Goal: Book appointment/travel/reservation

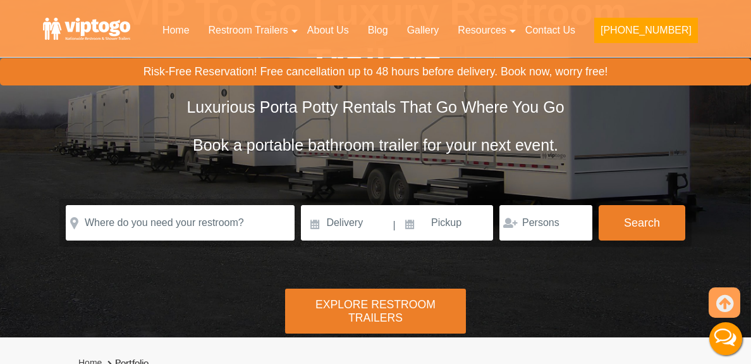
scroll to position [126, 0]
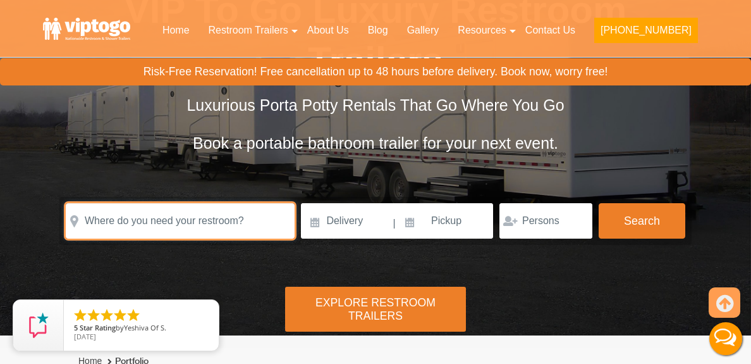
click at [238, 227] on input "text" at bounding box center [180, 220] width 229 height 35
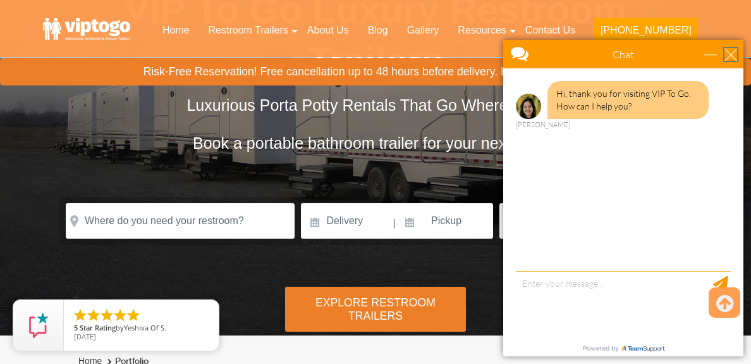
click at [734, 57] on div "close" at bounding box center [731, 54] width 13 height 13
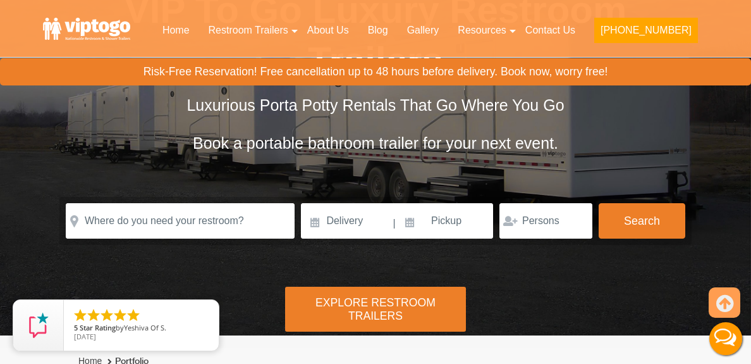
scroll to position [0, 0]
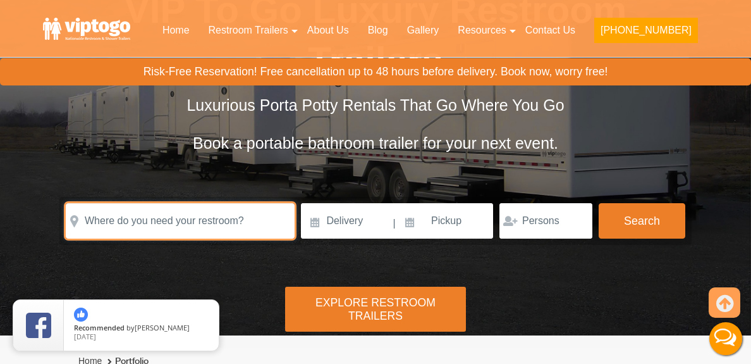
click at [152, 226] on input "text" at bounding box center [180, 220] width 229 height 35
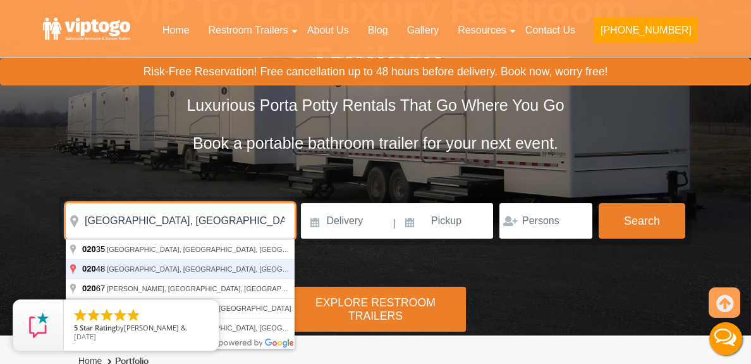
type input "Mansfield, MA 02048, USA"
click button "autobtn" at bounding box center [0, 0] width 0 height 0
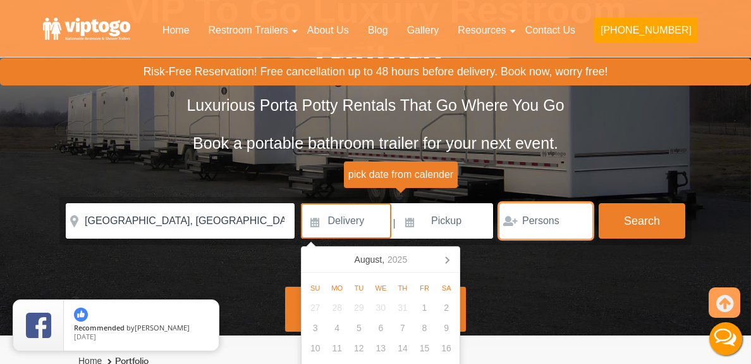
click at [564, 216] on input "number" at bounding box center [546, 220] width 93 height 35
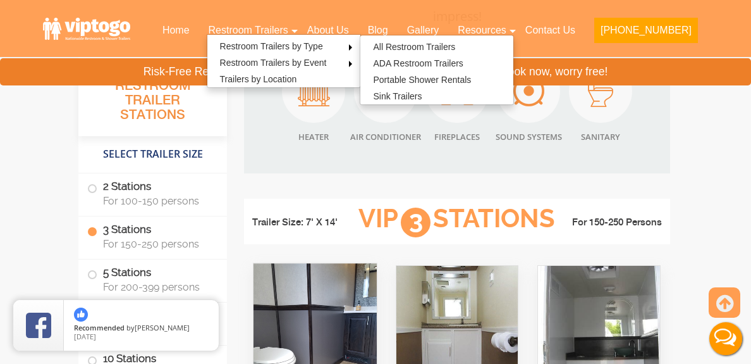
scroll to position [1391, 0]
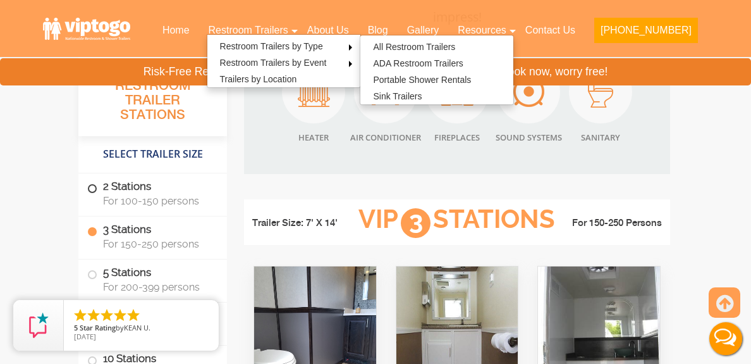
click at [90, 191] on span at bounding box center [92, 188] width 5 height 5
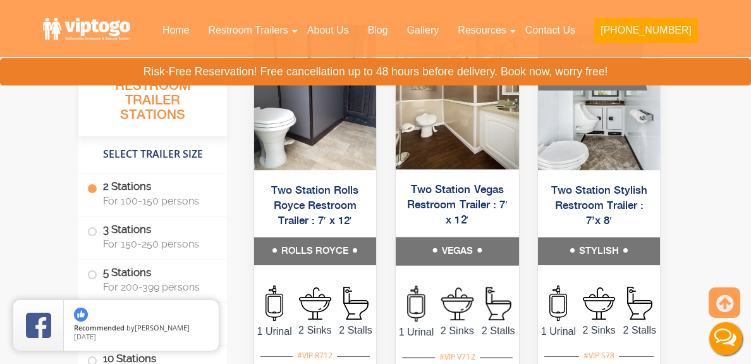
scroll to position [663, 0]
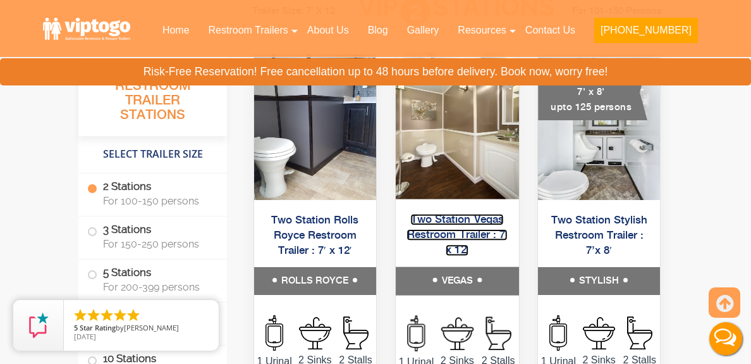
click at [431, 227] on link "Two Station Vegas Restroom Trailer : 7′ x 12′" at bounding box center [457, 235] width 101 height 42
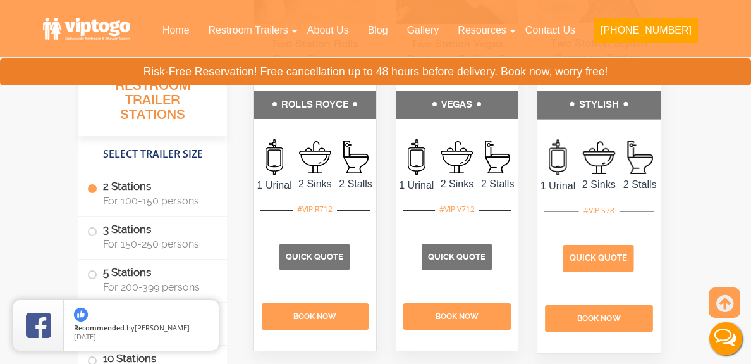
scroll to position [853, 0]
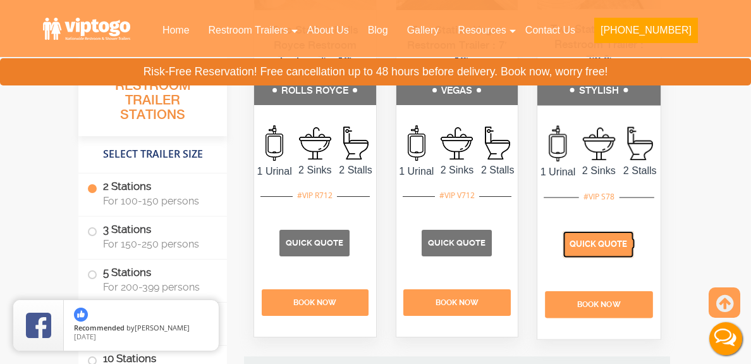
click at [598, 249] on span "Quick Quote" at bounding box center [599, 243] width 58 height 9
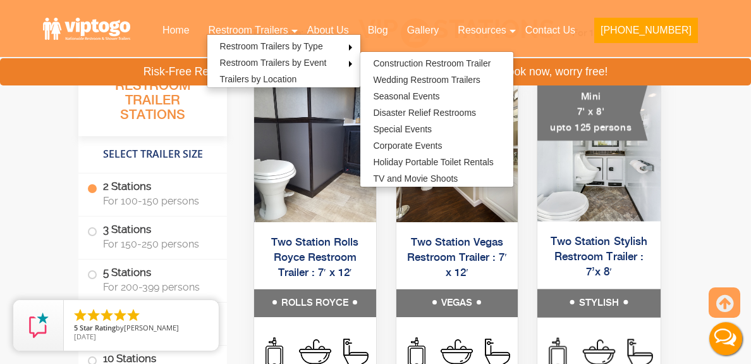
scroll to position [663, 0]
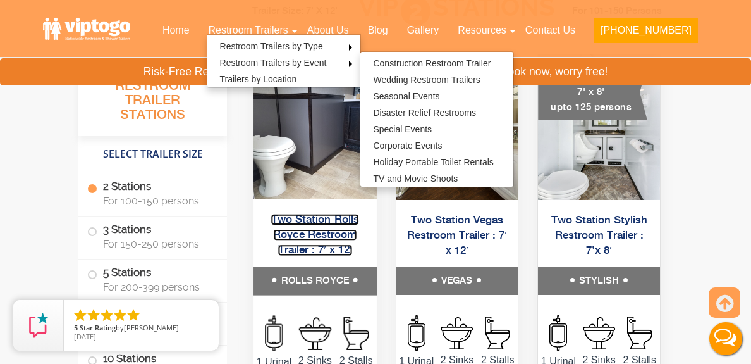
click at [288, 241] on link "Two Station Rolls Royce Restroom Trailer : 7′ x 12′" at bounding box center [315, 235] width 88 height 42
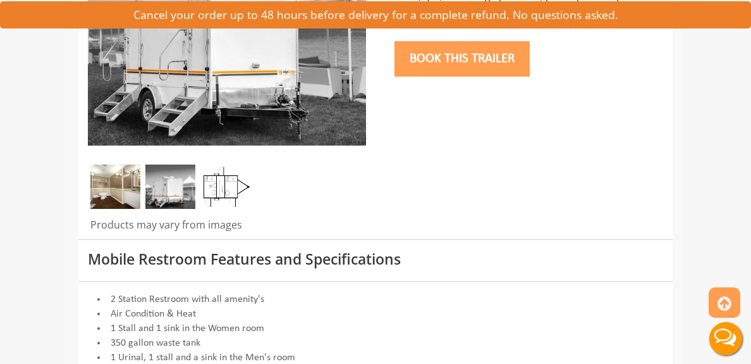
scroll to position [316, 0]
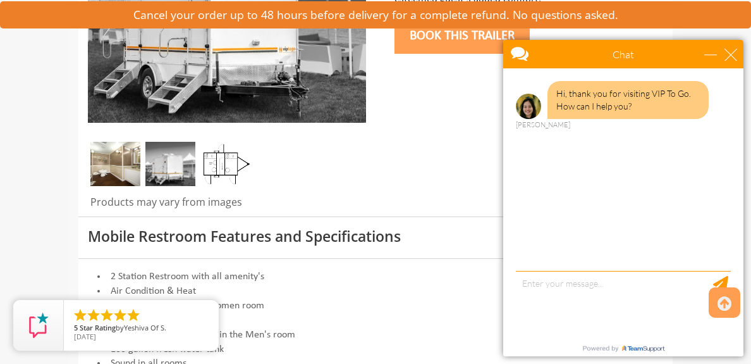
click at [90, 171] on img at bounding box center [115, 164] width 50 height 44
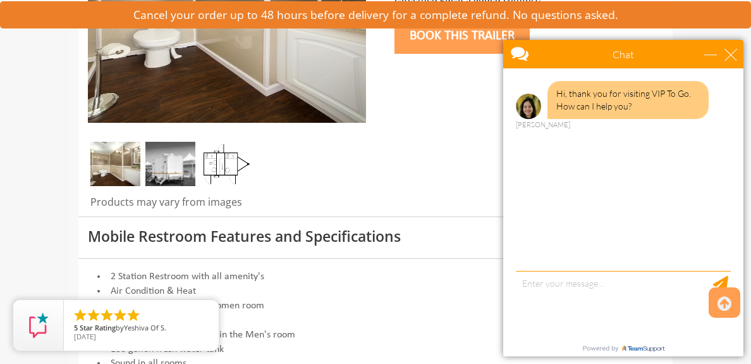
click at [200, 164] on img at bounding box center [225, 164] width 50 height 44
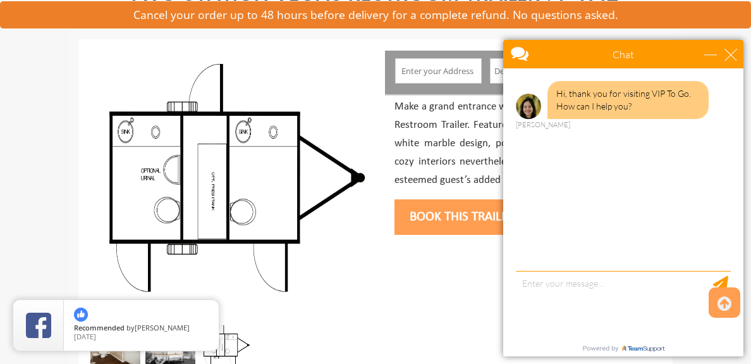
scroll to position [253, 0]
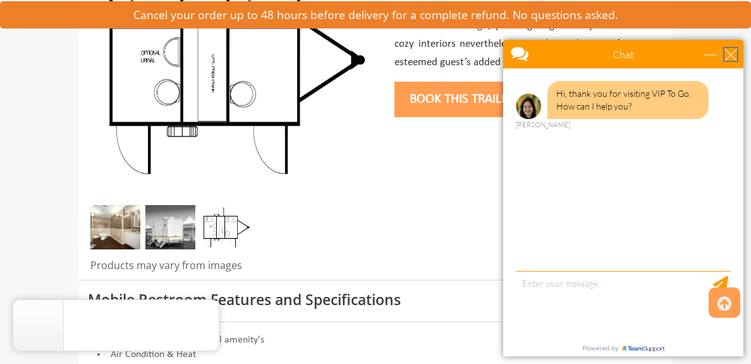
click at [732, 59] on div "close" at bounding box center [731, 54] width 13 height 13
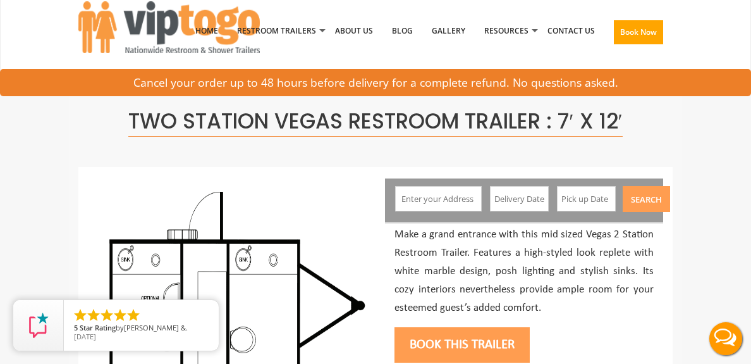
scroll to position [0, 0]
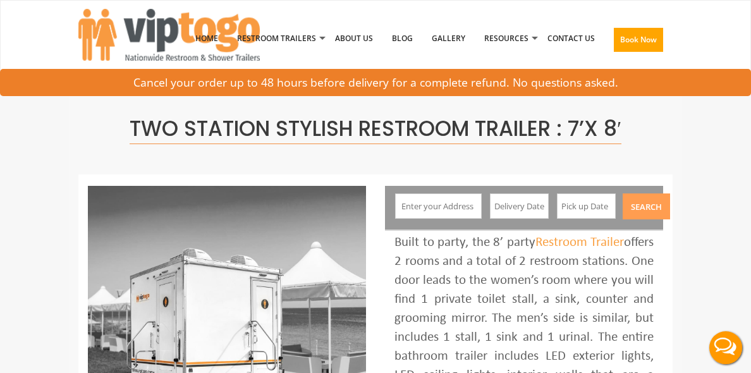
click at [481, 199] on input "text" at bounding box center [438, 206] width 86 height 25
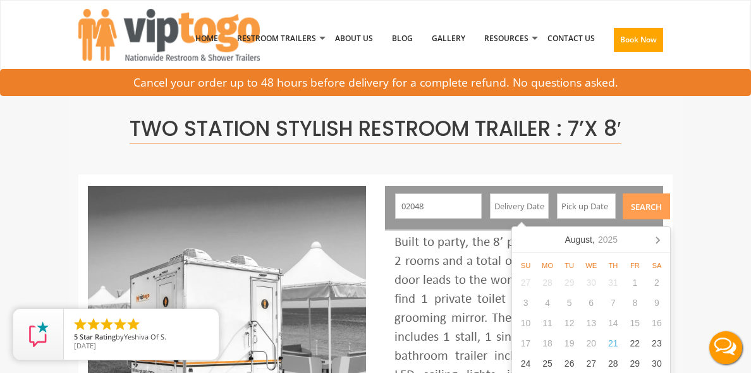
click at [448, 203] on input "02048" at bounding box center [438, 206] width 86 height 25
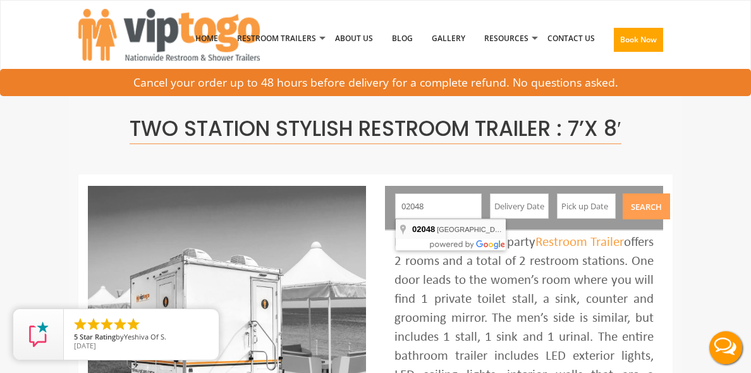
type input "[GEOGRAPHIC_DATA], [GEOGRAPHIC_DATA]"
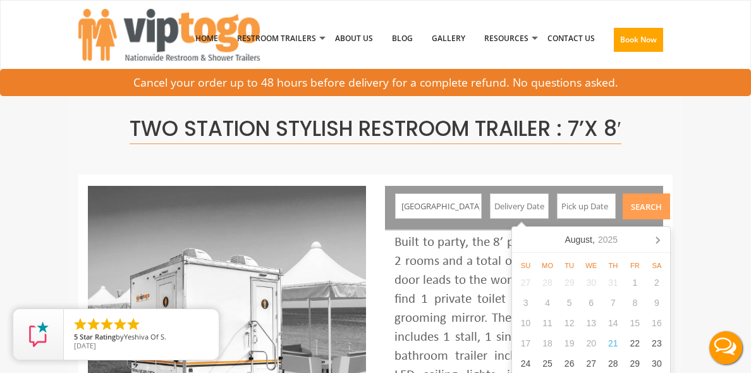
click at [549, 199] on input "text" at bounding box center [519, 206] width 59 height 25
click at [655, 238] on icon at bounding box center [658, 240] width 20 height 20
click at [530, 323] on div "14" at bounding box center [526, 323] width 22 height 20
type input "09/14/2025"
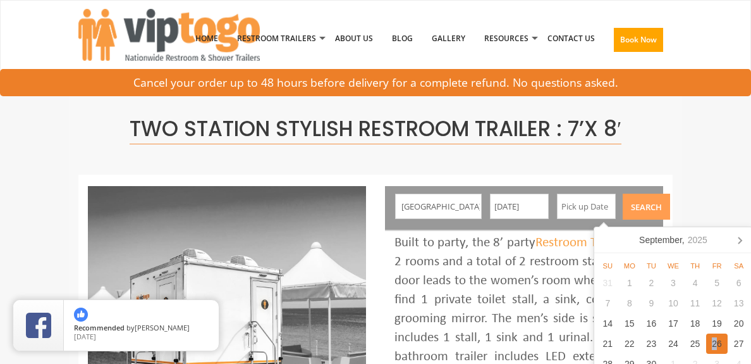
click at [715, 342] on div "26" at bounding box center [717, 343] width 22 height 20
type input "09/26/2025"
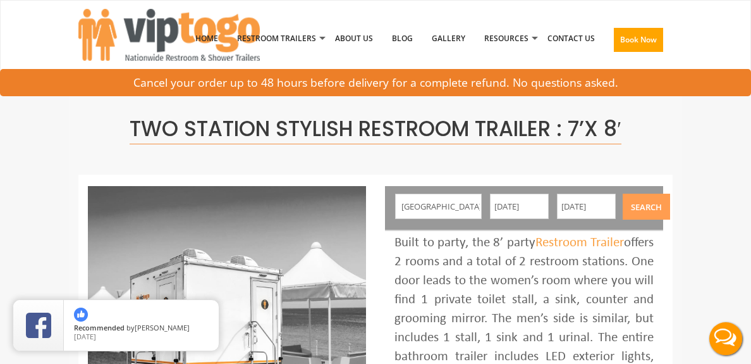
click at [670, 212] on button "Search" at bounding box center [646, 207] width 47 height 26
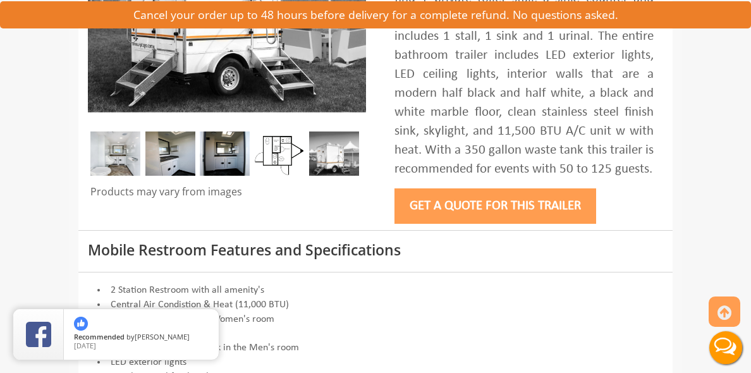
scroll to position [379, 0]
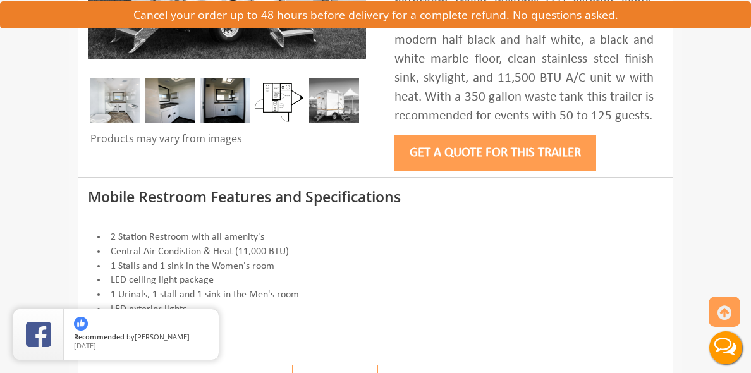
click at [200, 105] on img at bounding box center [225, 100] width 50 height 44
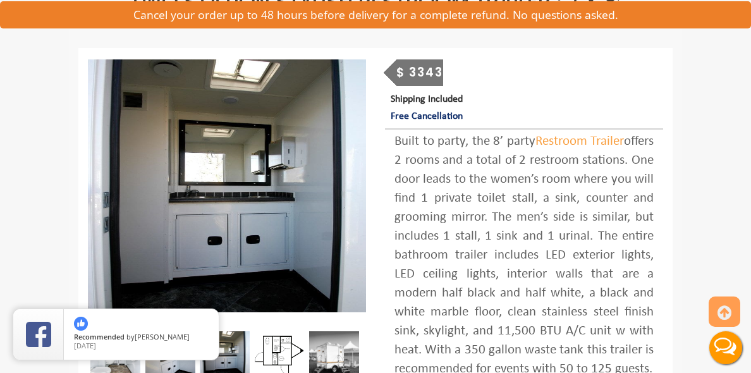
scroll to position [190, 0]
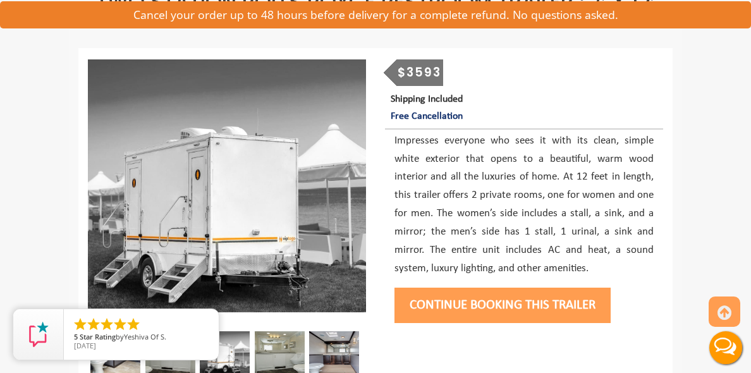
scroll to position [63, 0]
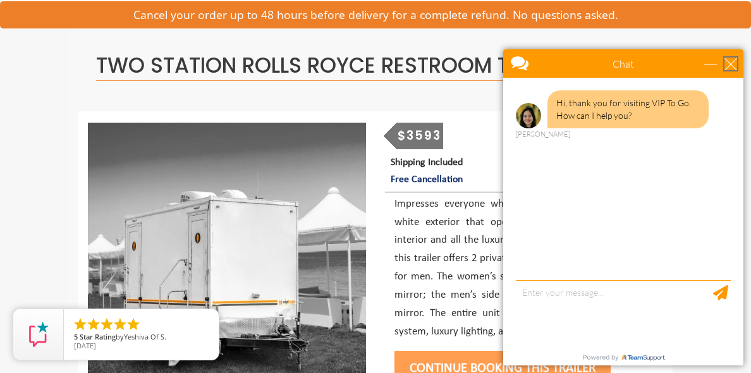
click at [725, 68] on div "close" at bounding box center [731, 64] width 13 height 13
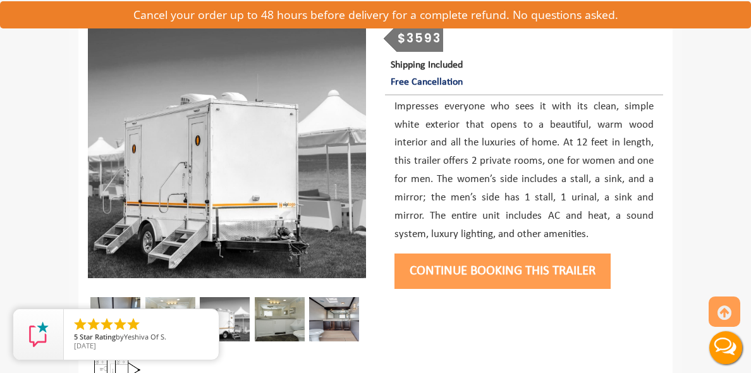
scroll to position [316, 0]
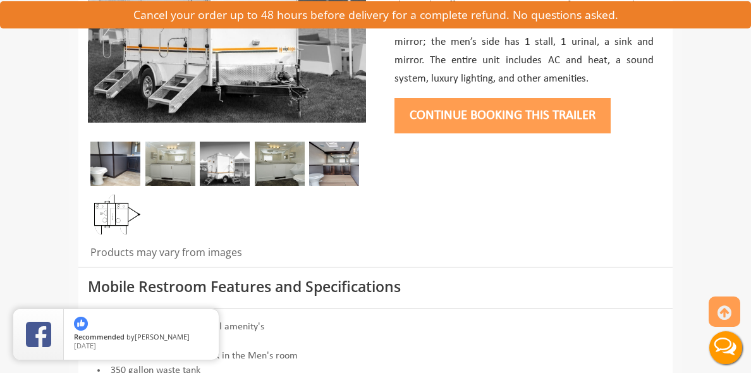
click at [90, 178] on img at bounding box center [115, 164] width 50 height 44
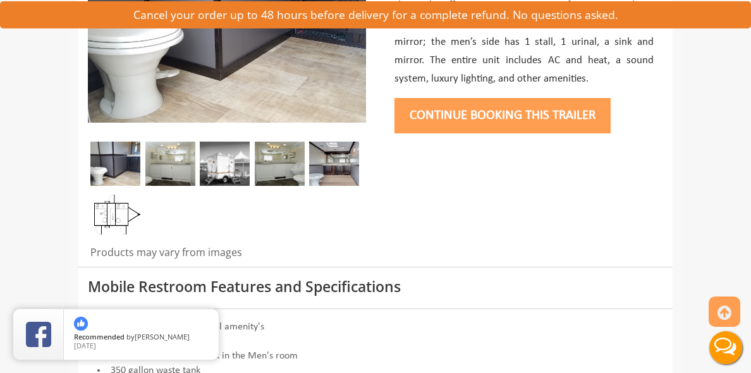
scroll to position [253, 0]
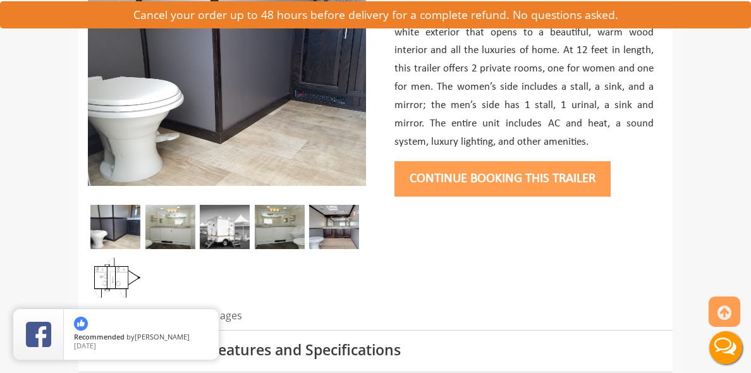
click at [145, 225] on img at bounding box center [170, 227] width 50 height 44
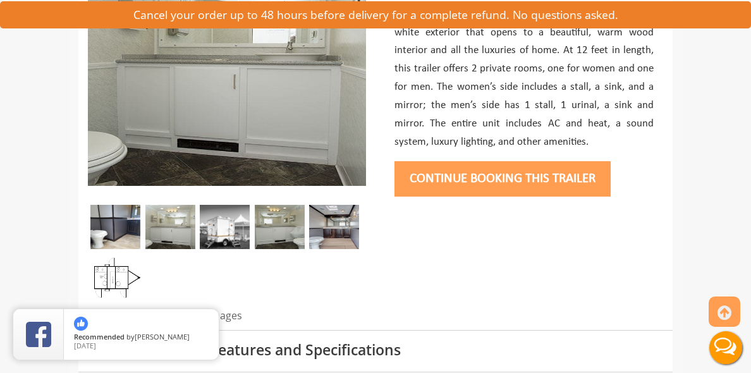
click at [200, 225] on img at bounding box center [225, 227] width 50 height 44
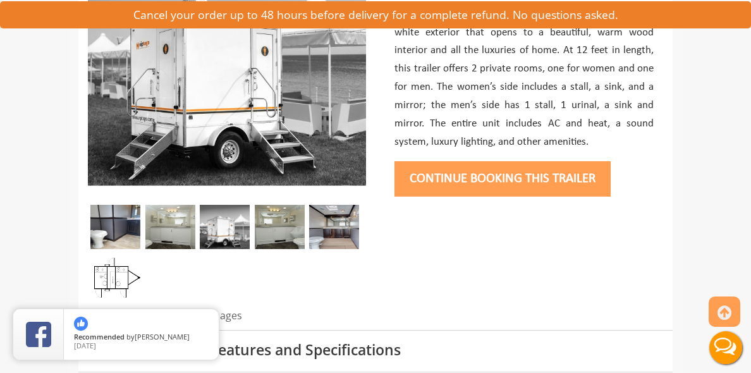
click at [255, 230] on img at bounding box center [280, 227] width 50 height 44
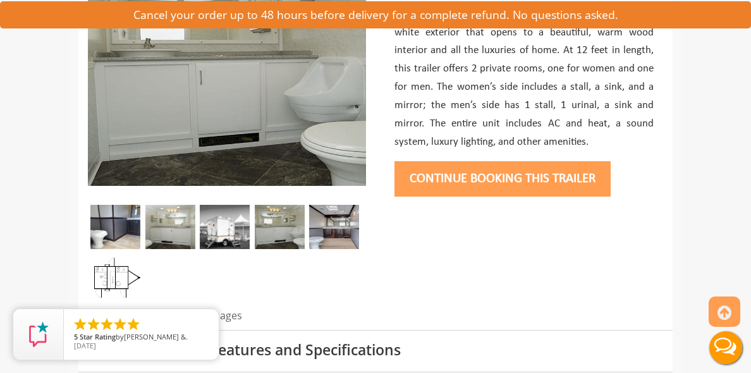
click at [309, 225] on img at bounding box center [334, 227] width 50 height 44
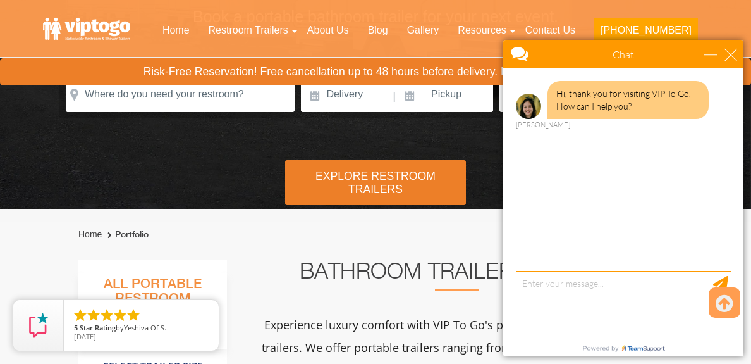
scroll to position [126, 0]
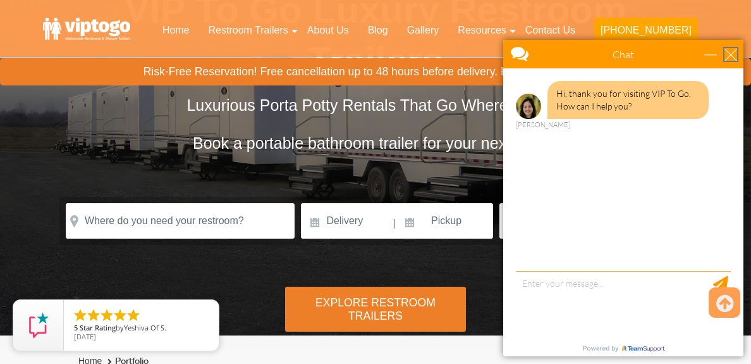
click at [729, 57] on div "close" at bounding box center [731, 54] width 13 height 13
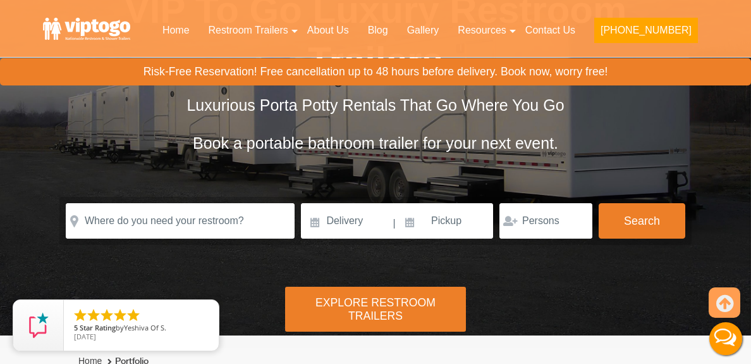
scroll to position [0, 0]
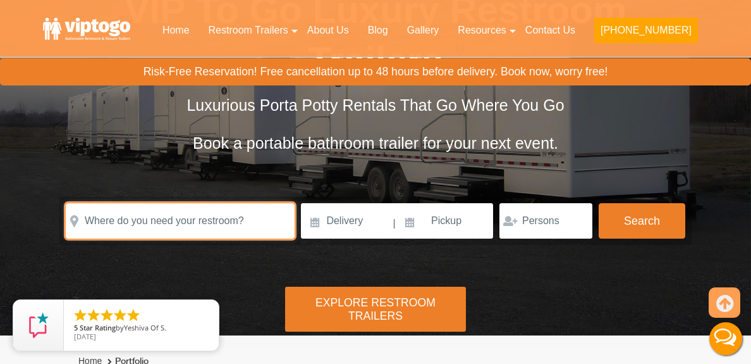
click at [95, 225] on input "text" at bounding box center [180, 220] width 229 height 35
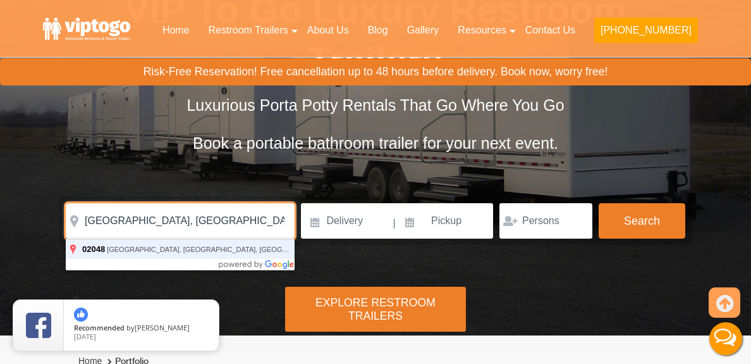
type input "[GEOGRAPHIC_DATA], [GEOGRAPHIC_DATA]"
click button "autobtn" at bounding box center [0, 0] width 0 height 0
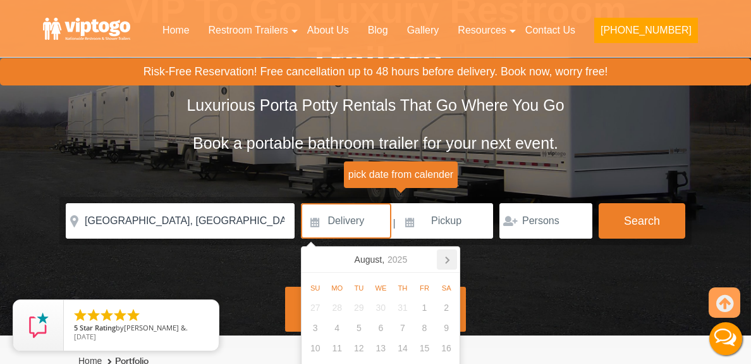
click at [443, 261] on icon at bounding box center [447, 259] width 20 height 20
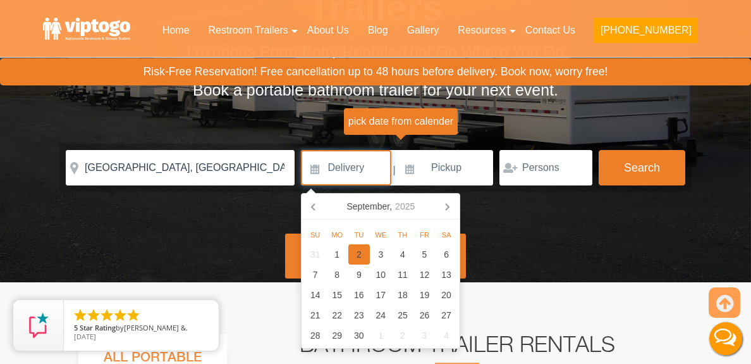
scroll to position [253, 0]
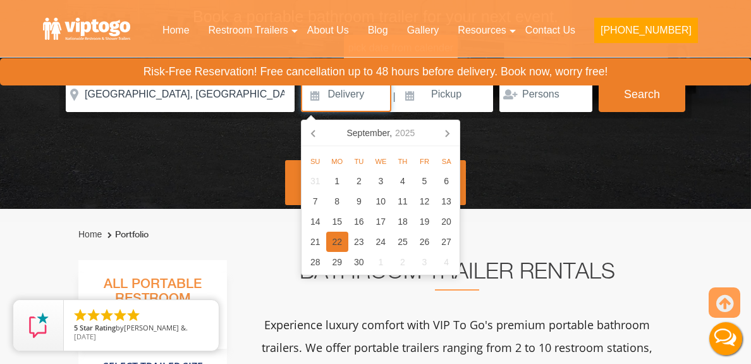
click at [333, 239] on div "22" at bounding box center [337, 241] width 22 height 20
click at [372, 95] on input "[DATE]" at bounding box center [346, 94] width 90 height 35
click at [337, 220] on div "15" at bounding box center [337, 221] width 22 height 20
click at [369, 97] on input "[DATE]" at bounding box center [346, 94] width 90 height 35
click at [315, 218] on div "14" at bounding box center [315, 221] width 22 height 20
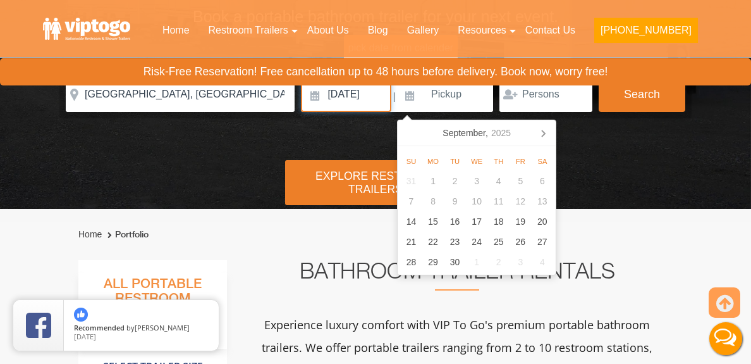
click at [378, 92] on input "[DATE]" at bounding box center [346, 94] width 90 height 35
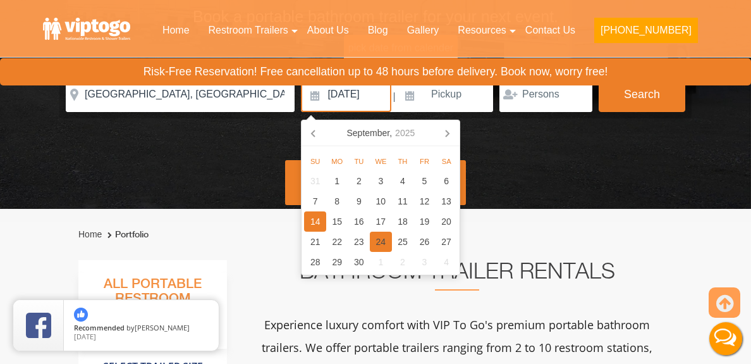
click at [377, 240] on div "24" at bounding box center [381, 241] width 22 height 20
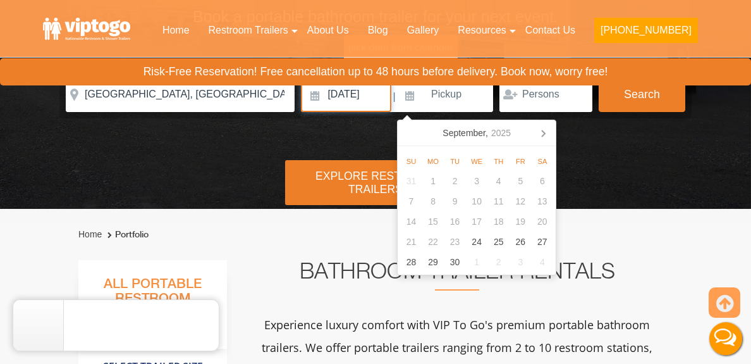
click at [376, 111] on input "[DATE]" at bounding box center [346, 94] width 90 height 35
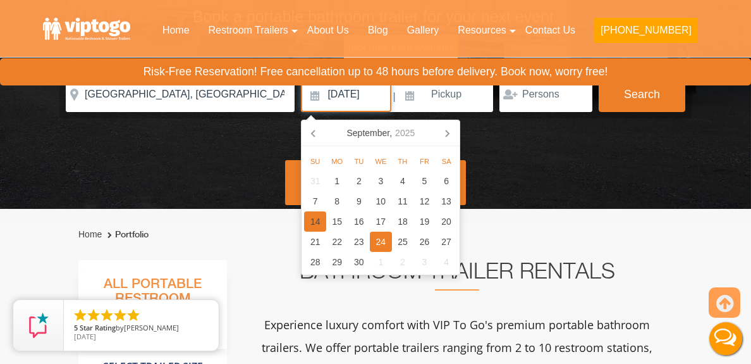
click at [319, 218] on div "14" at bounding box center [315, 221] width 22 height 20
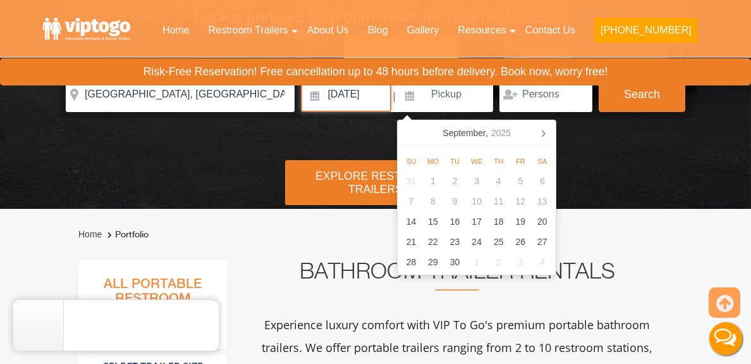
click at [369, 102] on input "[DATE]" at bounding box center [346, 94] width 90 height 35
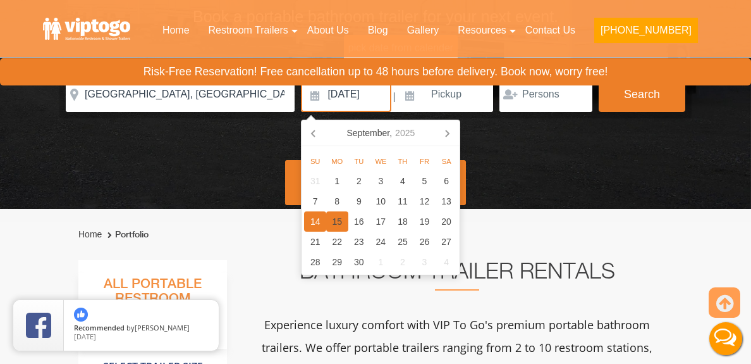
click at [331, 217] on div "15" at bounding box center [337, 221] width 22 height 20
type input "[DATE]"
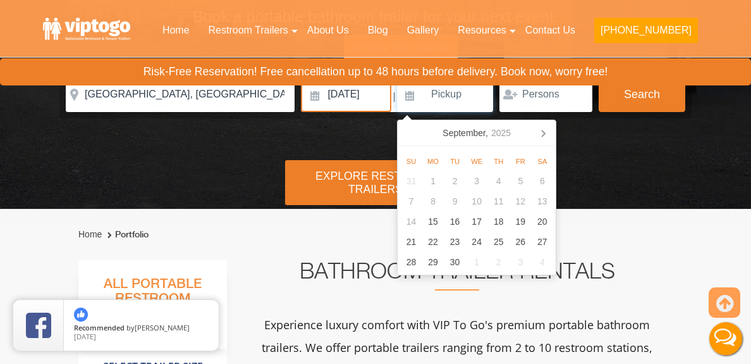
click at [426, 95] on input at bounding box center [445, 94] width 96 height 35
click at [494, 238] on div "25" at bounding box center [499, 241] width 22 height 20
type input "[DATE]"
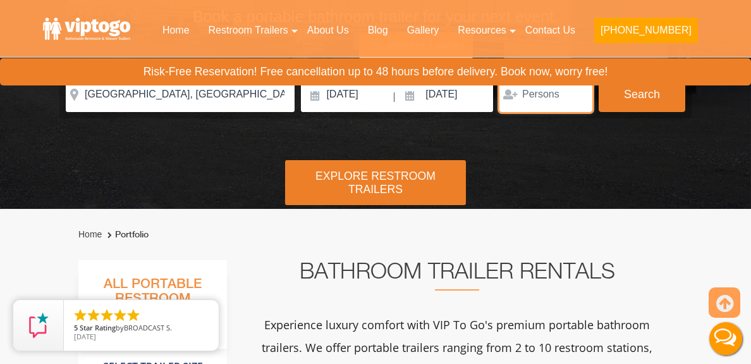
click at [569, 99] on input "number" at bounding box center [546, 94] width 93 height 35
type input "1"
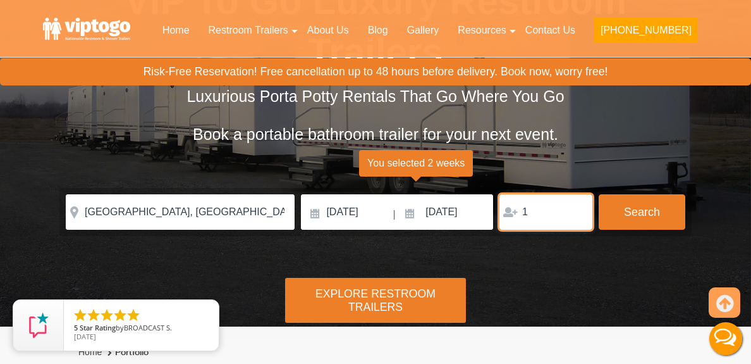
scroll to position [126, 0]
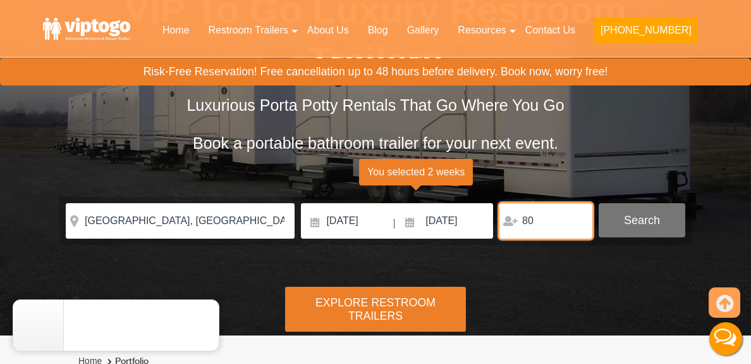
type input "80"
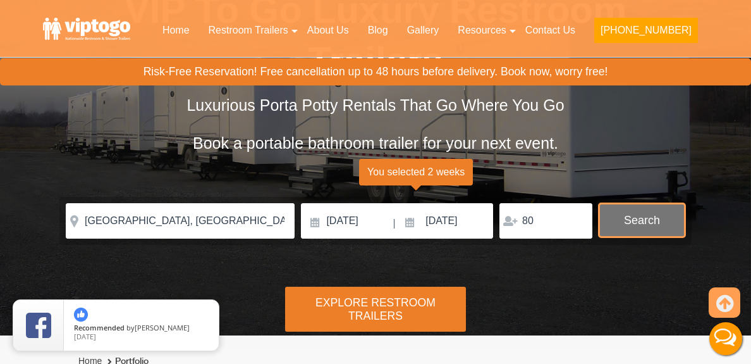
click at [651, 209] on button "Search" at bounding box center [642, 220] width 87 height 34
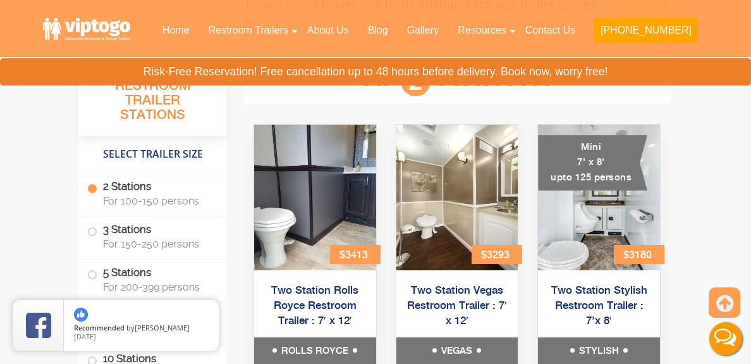
scroll to position [639, 0]
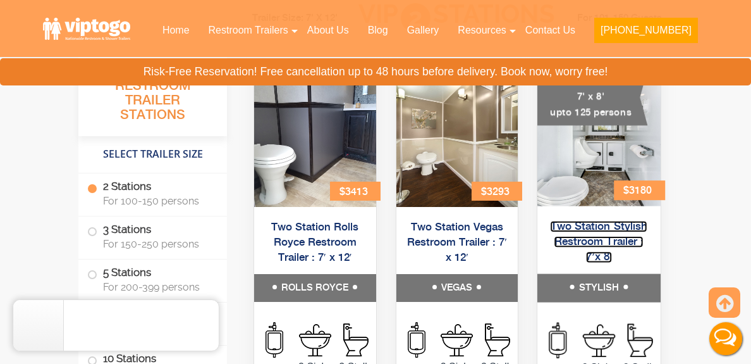
click at [633, 221] on link "Two Station Stylish Restroom Trailer : 7’x 8′" at bounding box center [599, 242] width 97 height 42
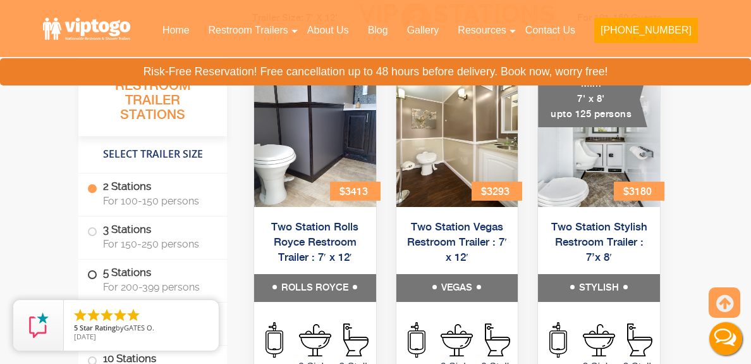
click at [87, 276] on label "5 Stations For 200-399 persons" at bounding box center [152, 278] width 131 height 39
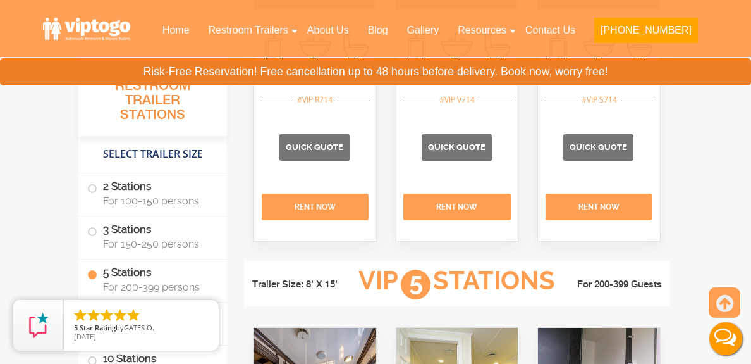
scroll to position [1895, 0]
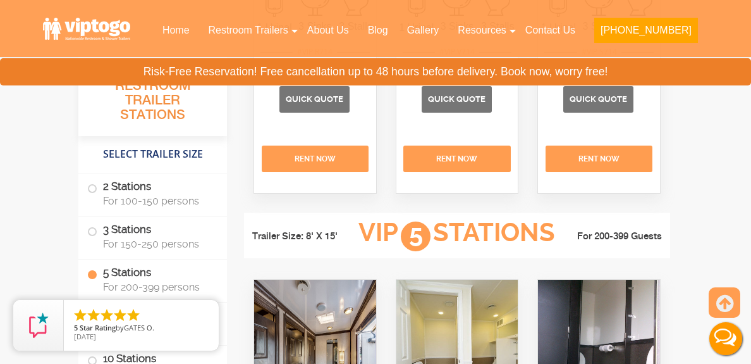
click at [87, 279] on label "5 Stations For 200-399 persons" at bounding box center [152, 278] width 131 height 39
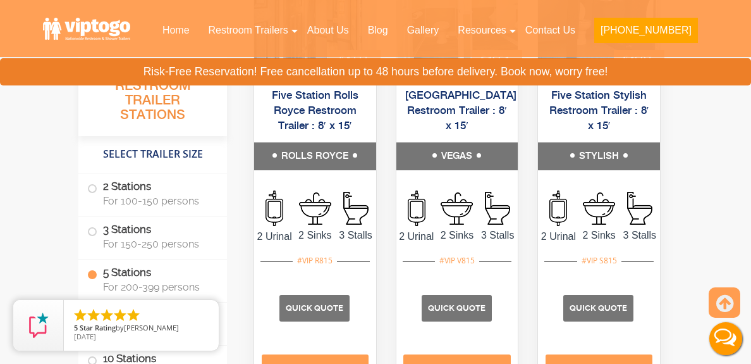
scroll to position [2022, 0]
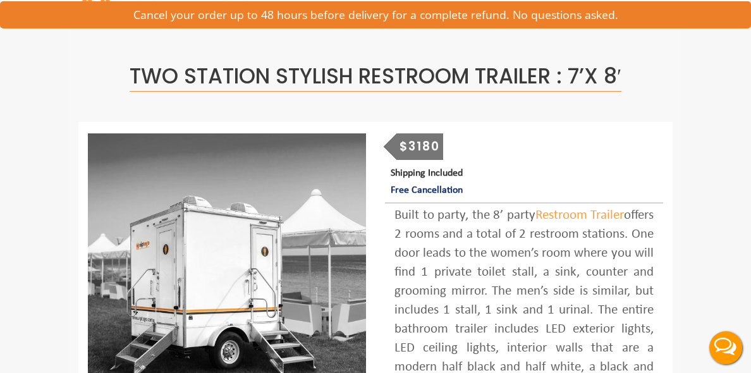
scroll to position [126, 0]
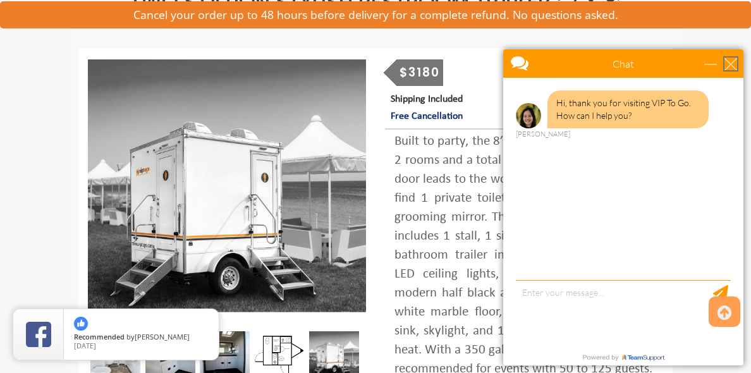
click at [727, 66] on div "close" at bounding box center [731, 64] width 13 height 13
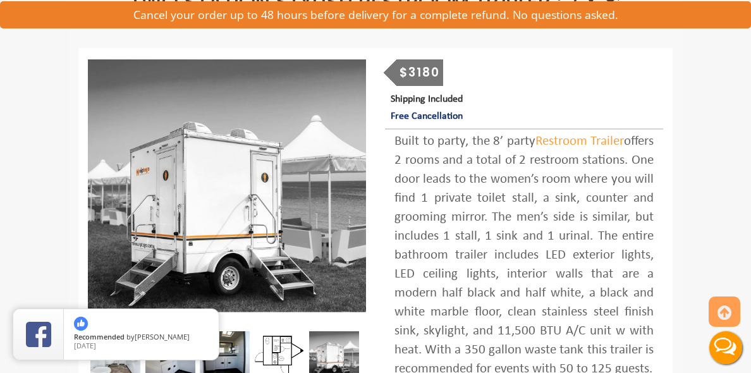
scroll to position [0, 0]
